Goal: Transaction & Acquisition: Purchase product/service

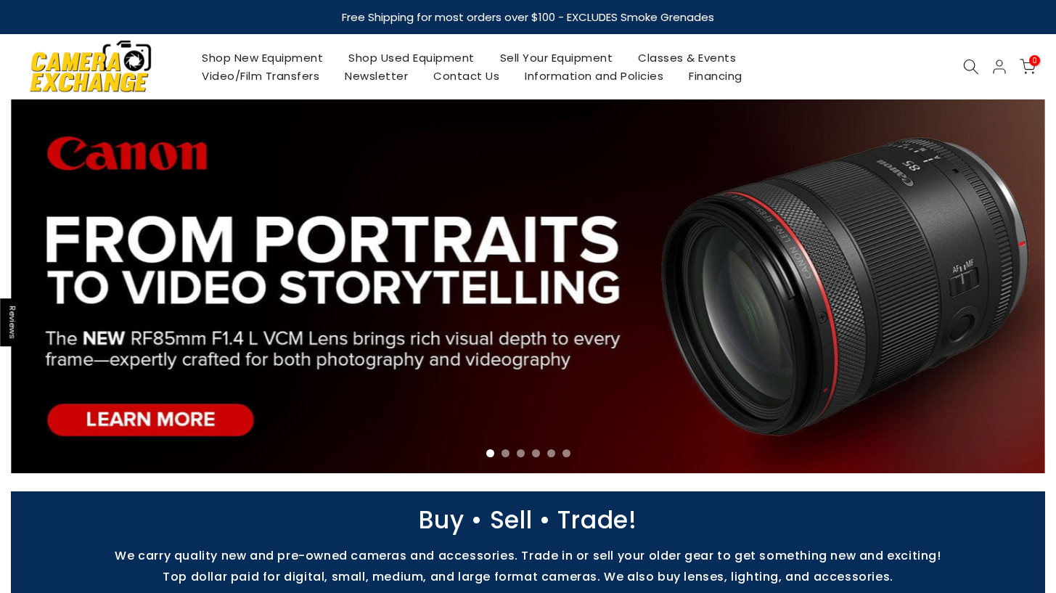
click at [420, 65] on link "Shop Used Equipment" at bounding box center [412, 58] width 152 height 18
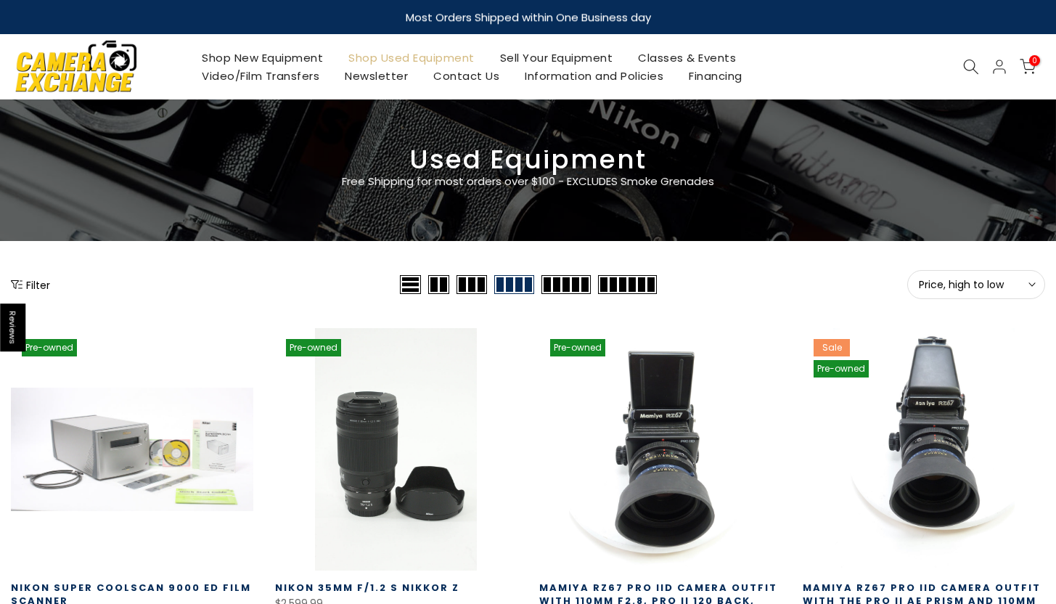
click at [30, 280] on button "Filter" at bounding box center [30, 284] width 39 height 15
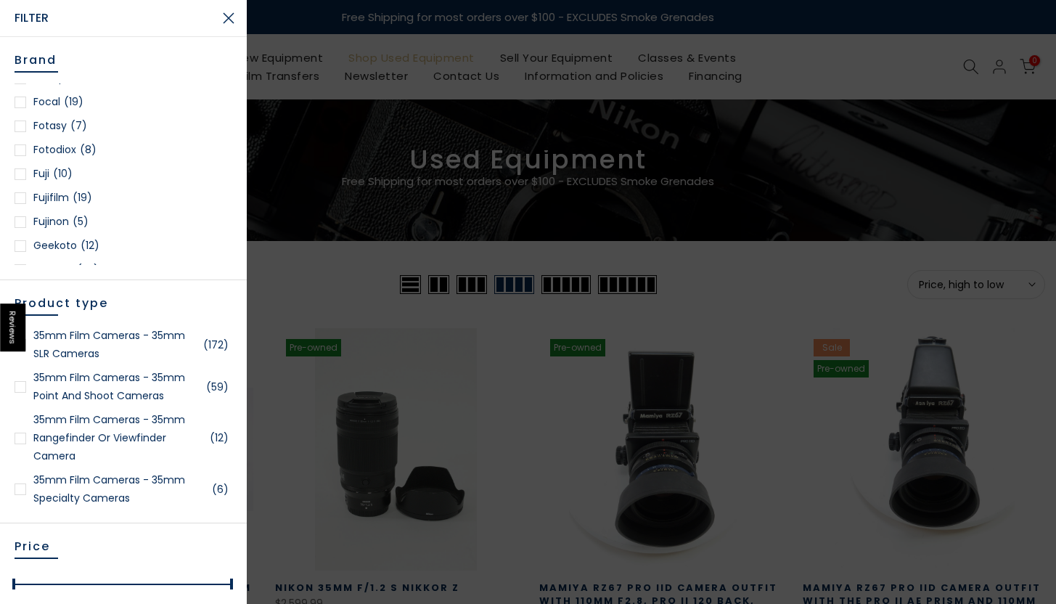
scroll to position [566, 0]
click at [17, 170] on div at bounding box center [21, 174] width 12 height 12
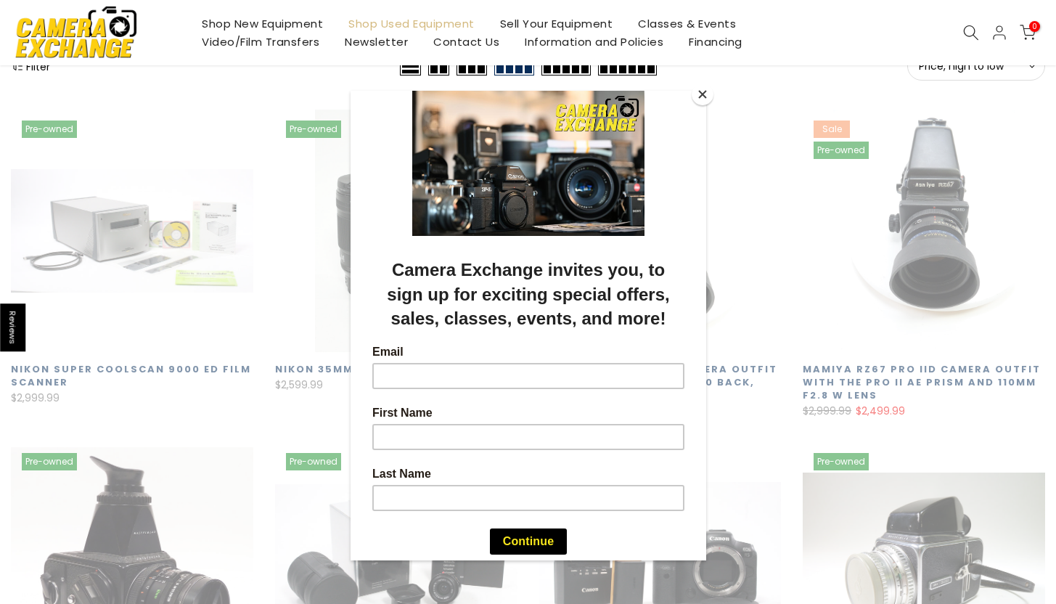
scroll to position [256, 0]
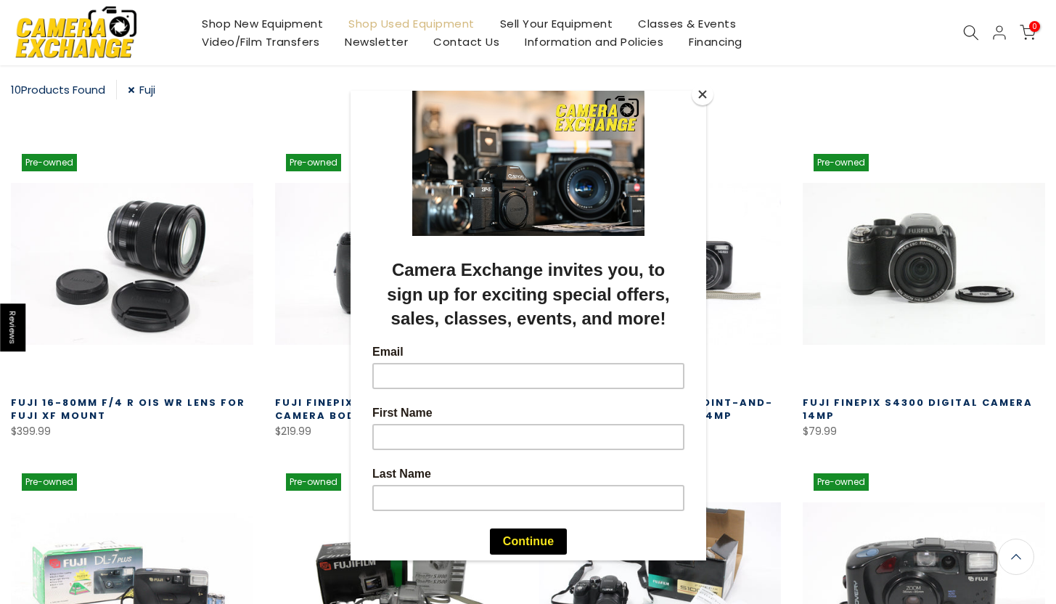
click at [699, 98] on button "Close" at bounding box center [703, 94] width 22 height 22
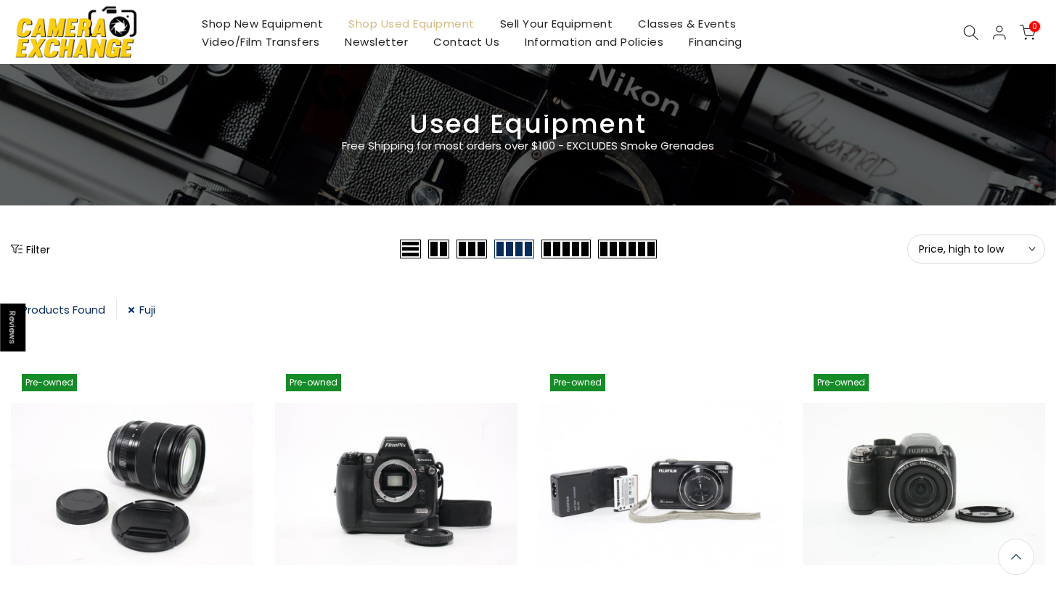
scroll to position [0, 0]
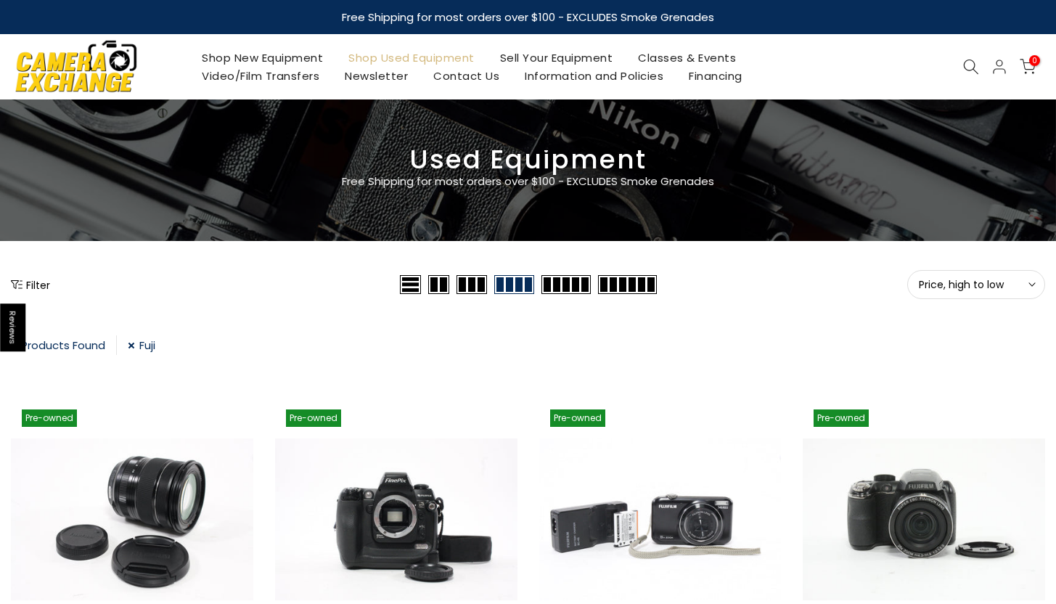
click at [33, 283] on button "Filter" at bounding box center [30, 284] width 39 height 15
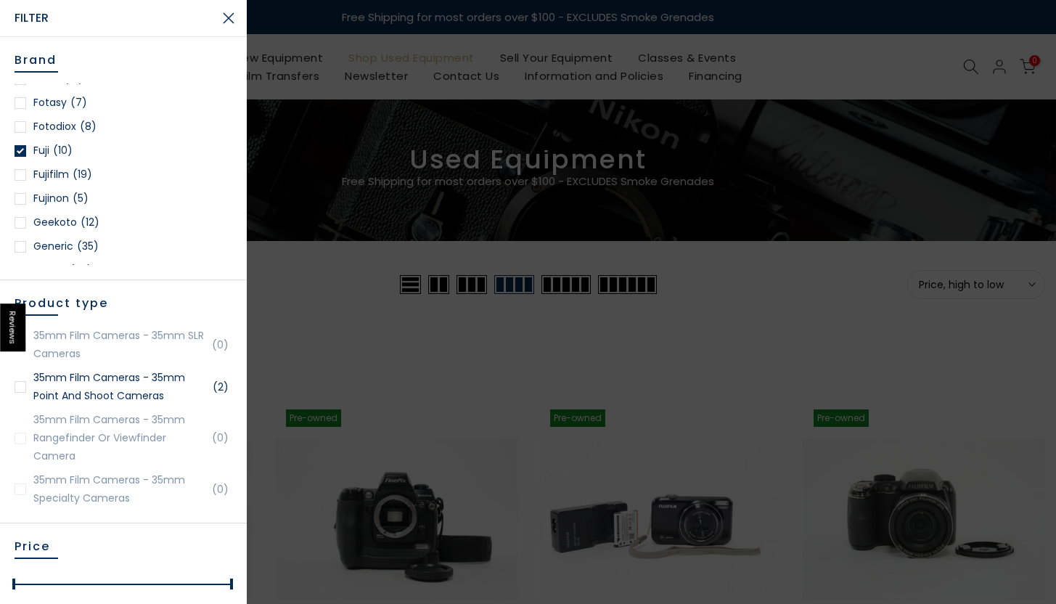
scroll to position [588, 0]
click at [20, 174] on div at bounding box center [21, 176] width 12 height 12
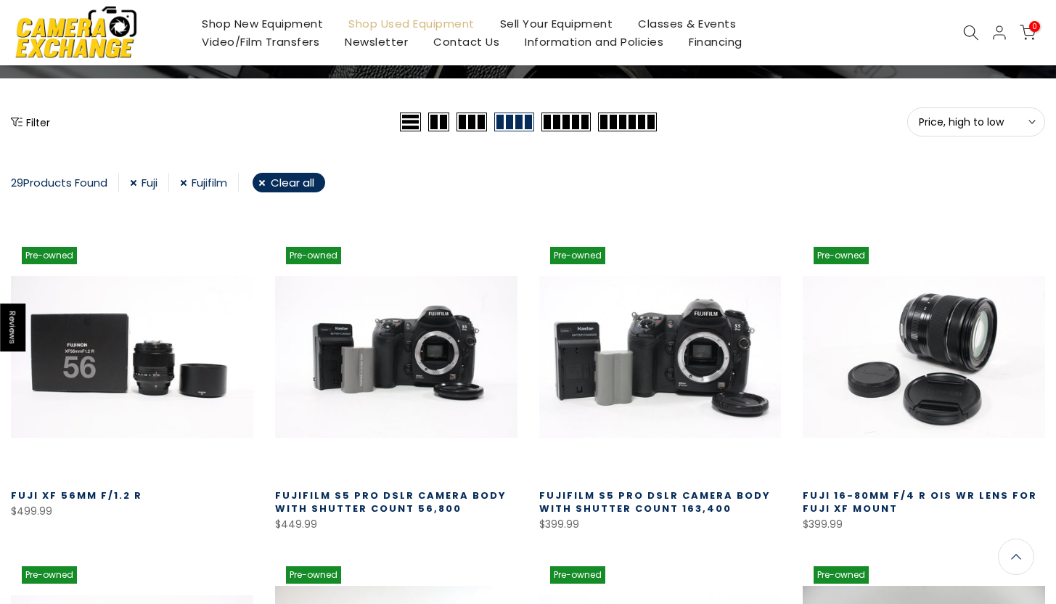
scroll to position [164, 0]
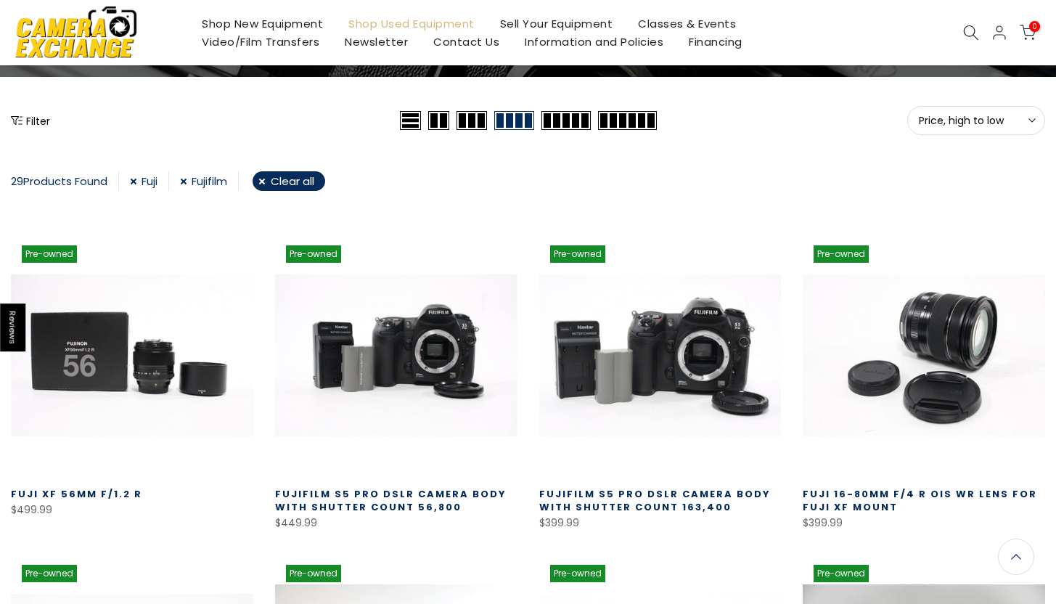
click at [40, 123] on button "Filter" at bounding box center [30, 120] width 39 height 15
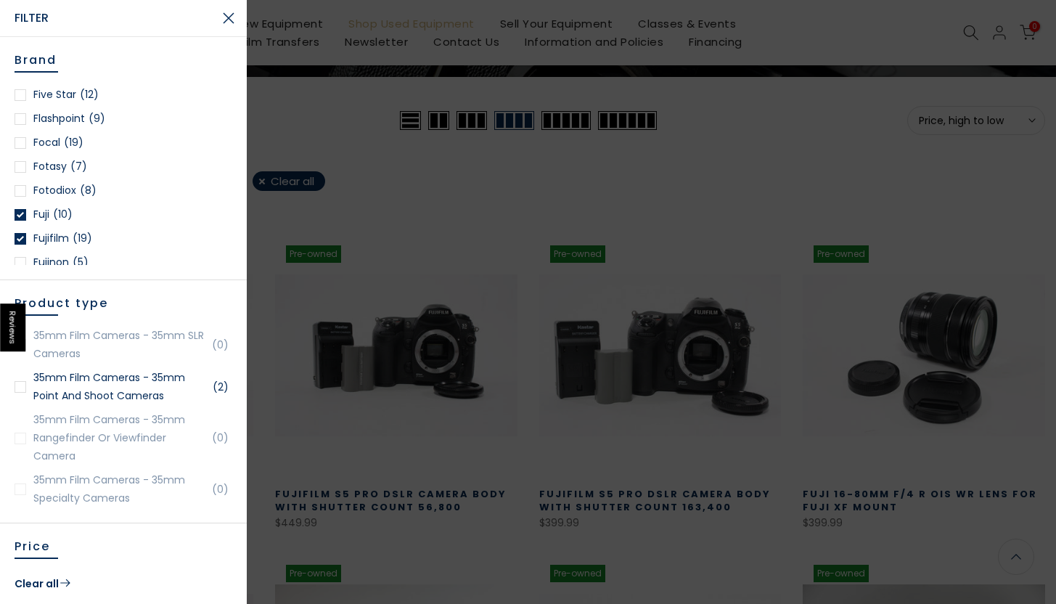
scroll to position [544, 0]
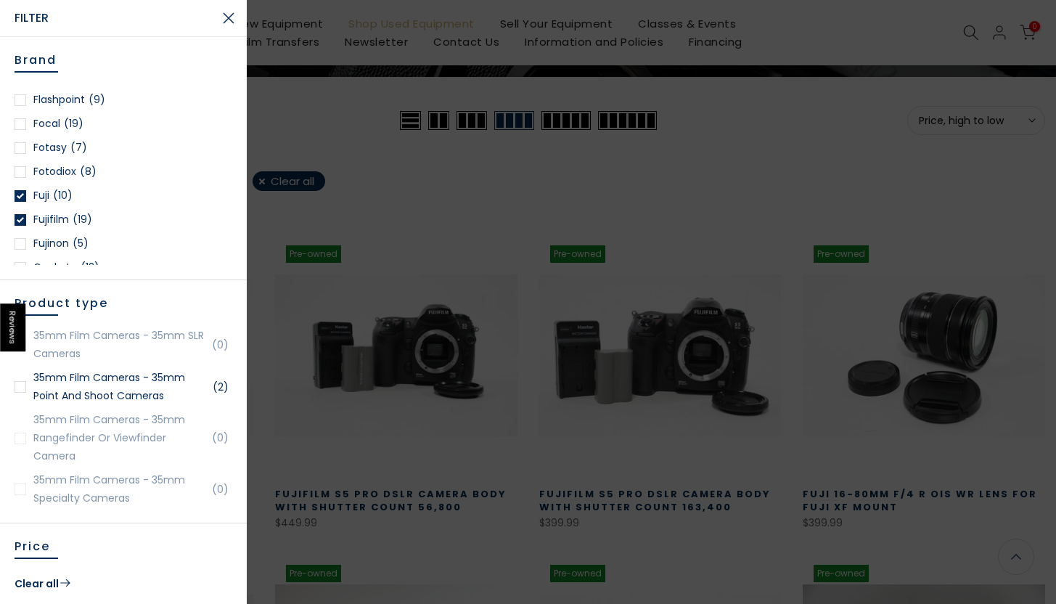
click at [20, 240] on div at bounding box center [21, 244] width 12 height 12
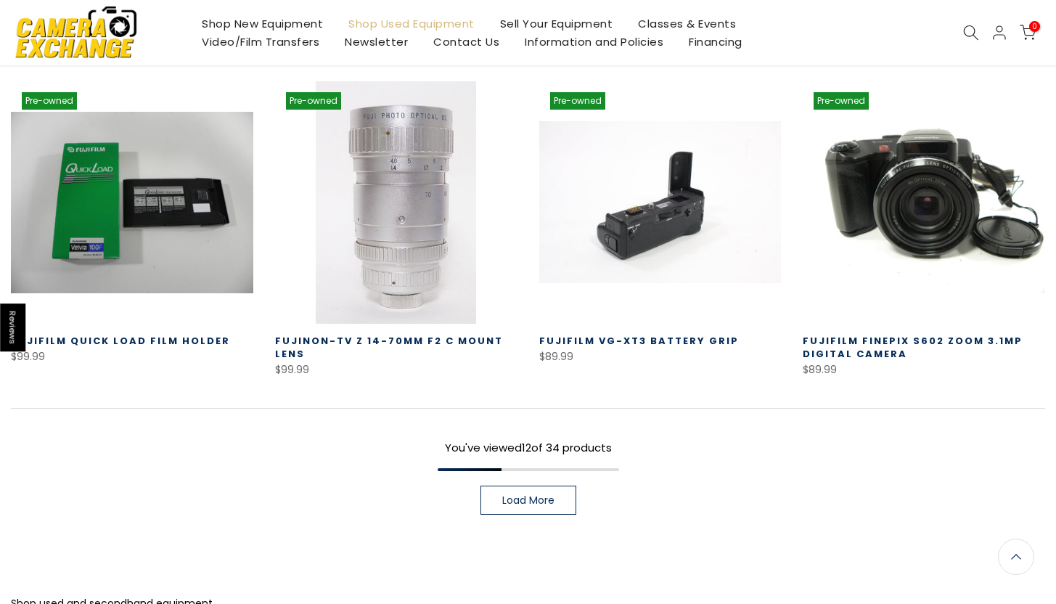
scroll to position [955, 0]
click at [491, 492] on link "Load More" at bounding box center [529, 500] width 96 height 29
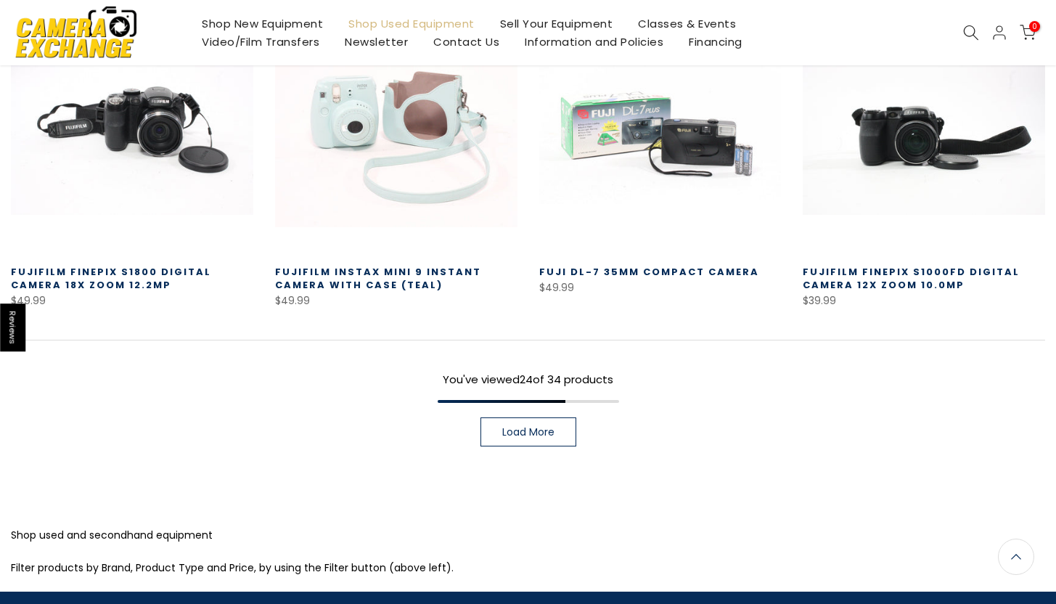
scroll to position [1995, 0]
click at [520, 435] on span "Load More" at bounding box center [528, 432] width 52 height 10
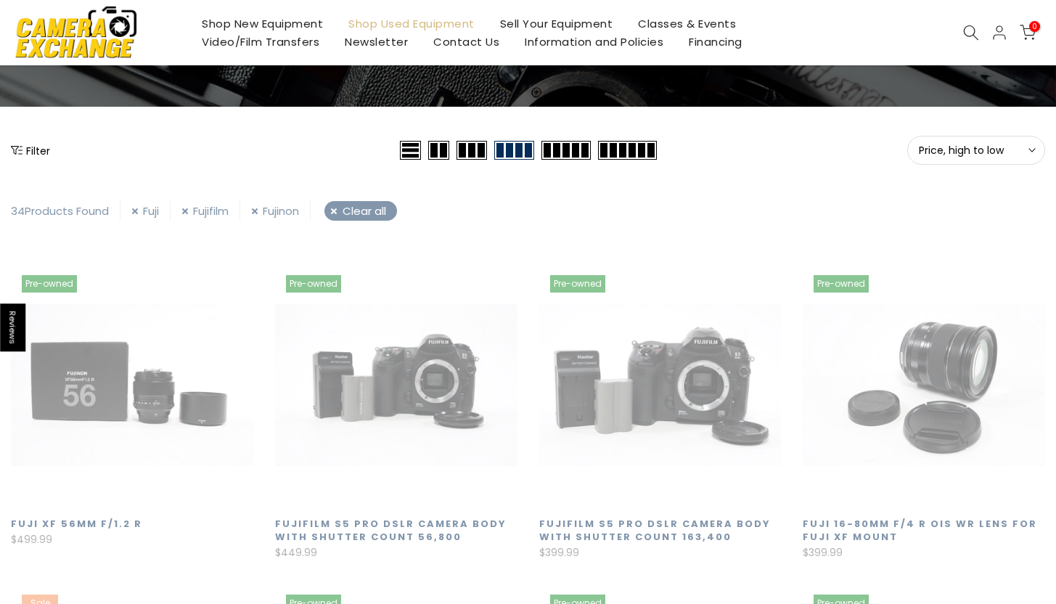
scroll to position [254, 0]
